Goal: Task Accomplishment & Management: Manage account settings

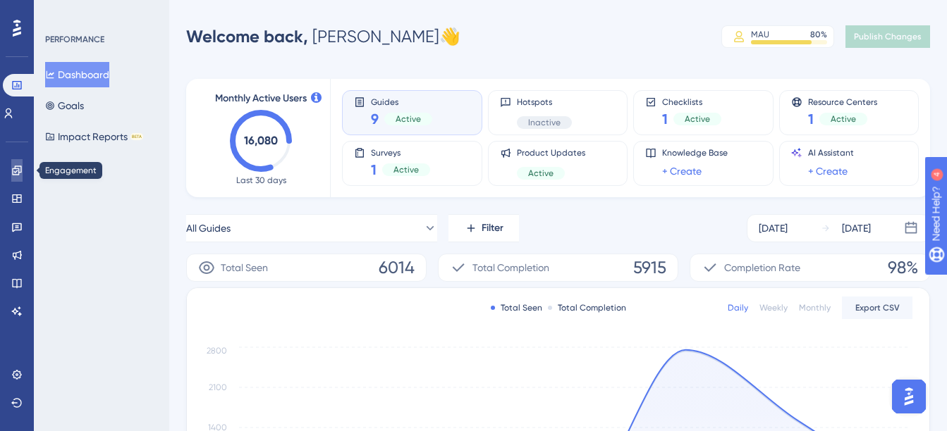
click at [18, 172] on icon at bounding box center [16, 170] width 11 height 11
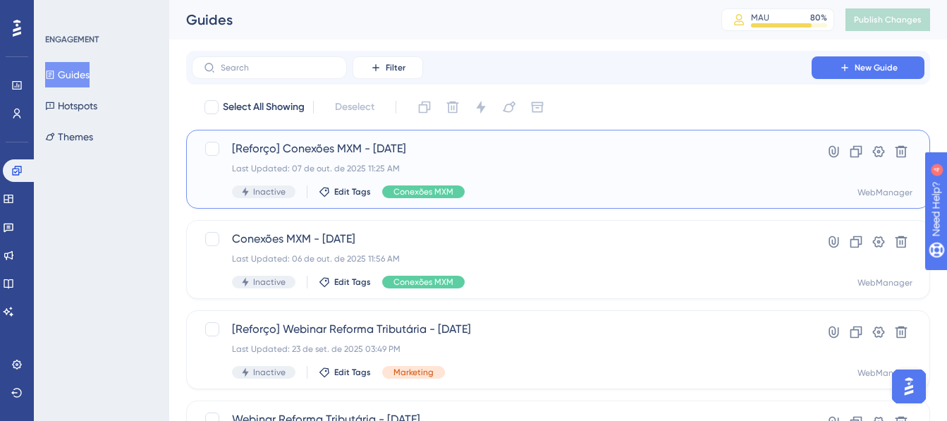
click at [612, 171] on div "Last Updated: 07 de out. de 2025 11:25 AM" at bounding box center [501, 168] width 539 height 11
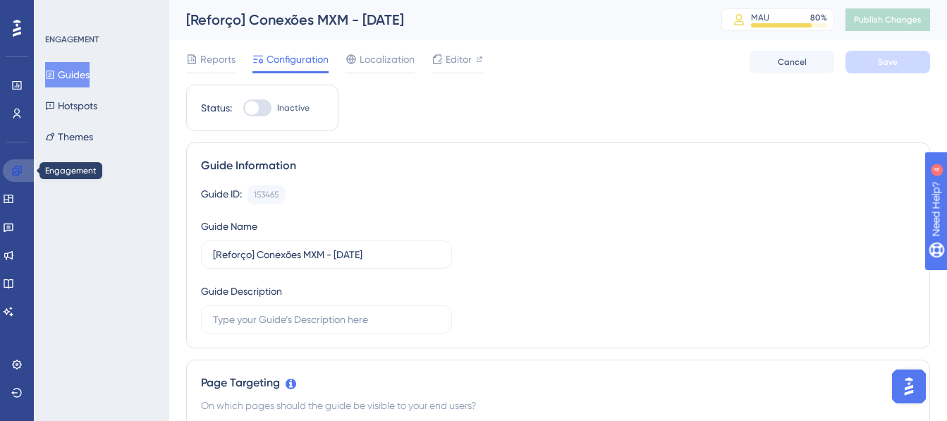
click at [5, 171] on link at bounding box center [20, 170] width 34 height 23
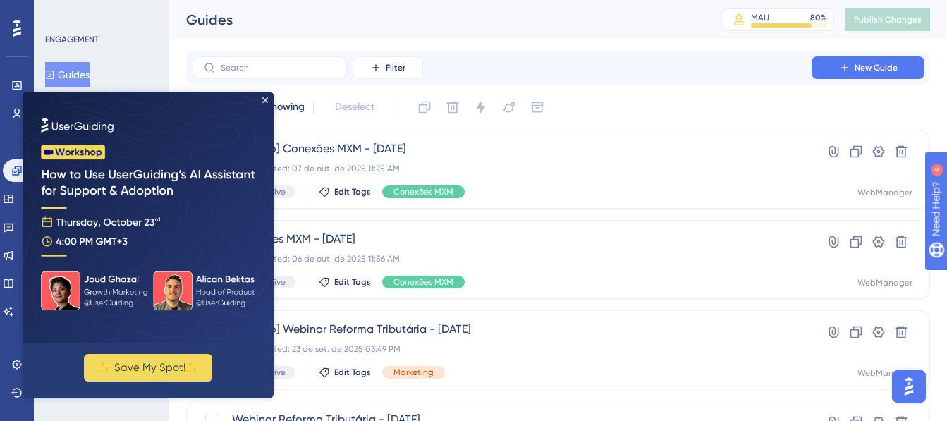
click at [264, 97] on img at bounding box center [148, 217] width 251 height 251
drag, startPoint x: 264, startPoint y: 98, endPoint x: 340, endPoint y: 199, distance: 126.7
click at [264, 98] on icon "Close Preview" at bounding box center [265, 100] width 6 height 6
